Goal: Task Accomplishment & Management: Use online tool/utility

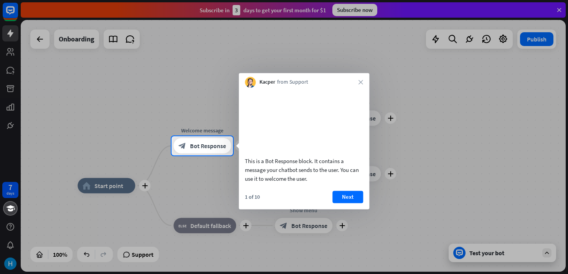
click at [364, 82] on div "Kacper from Support close" at bounding box center [304, 80] width 130 height 15
click at [358, 81] on div "Kacper from Support close" at bounding box center [304, 80] width 130 height 15
click at [362, 84] on icon "close" at bounding box center [360, 82] width 5 height 5
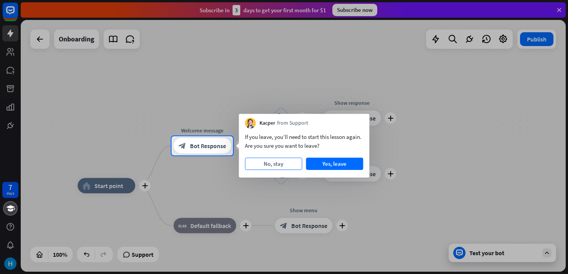
click at [286, 160] on button "No, stay" at bounding box center [273, 164] width 57 height 12
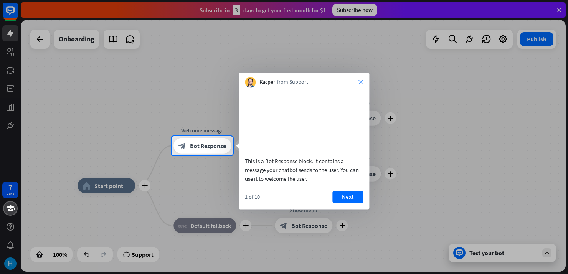
click at [360, 82] on icon "close" at bounding box center [360, 82] width 5 height 5
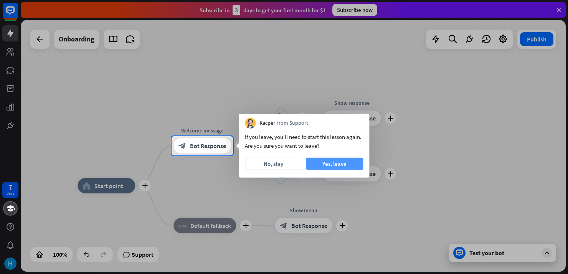
click at [330, 166] on button "Yes, leave" at bounding box center [334, 164] width 57 height 12
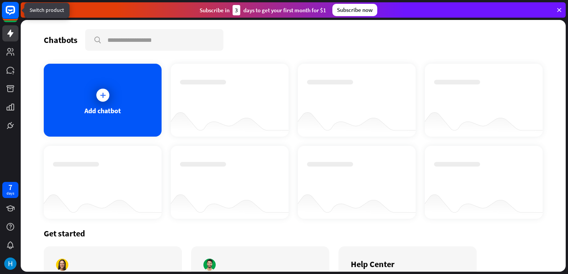
click at [12, 13] on icon at bounding box center [10, 10] width 9 height 9
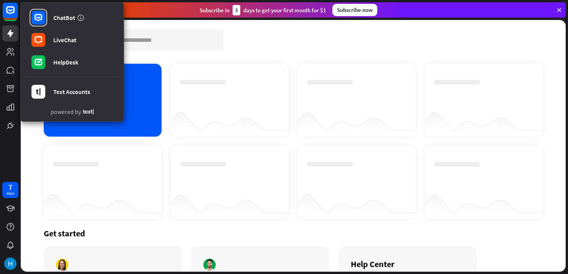
click at [243, 43] on div "Chatbots search" at bounding box center [293, 39] width 499 height 21
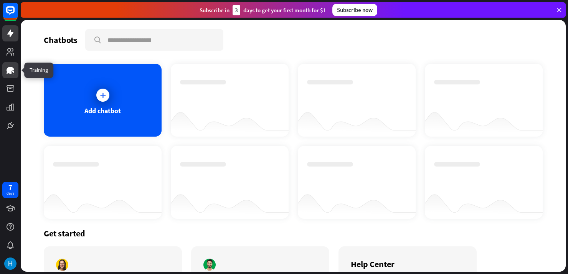
click at [8, 70] on icon at bounding box center [11, 70] width 8 height 7
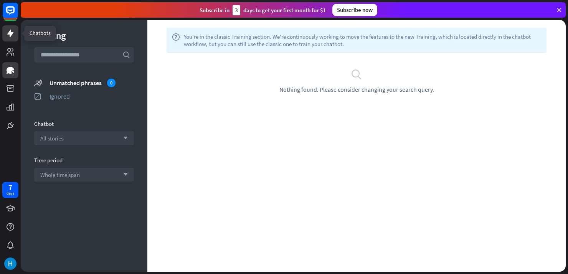
click at [10, 27] on link at bounding box center [10, 33] width 16 height 16
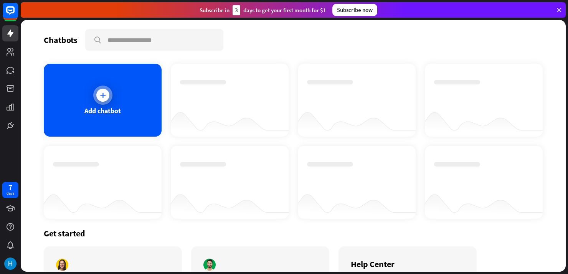
click at [102, 100] on div at bounding box center [102, 95] width 13 height 13
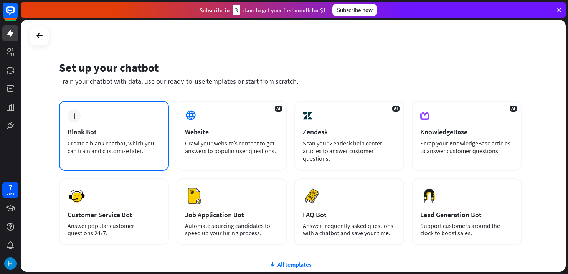
scroll to position [64, 0]
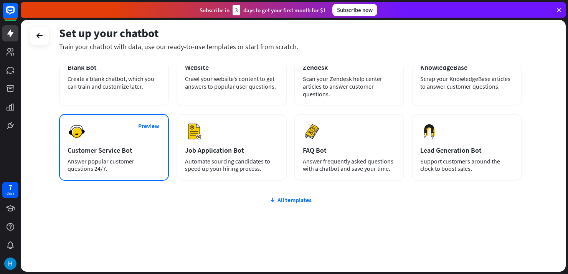
click at [138, 161] on div "Answer popular customer questions 24/7." at bounding box center [114, 165] width 93 height 15
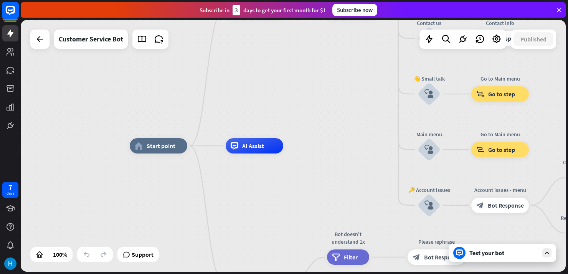
click at [9, 10] on icon at bounding box center [10, 10] width 5 height 2
